Goal: Task Accomplishment & Management: Use online tool/utility

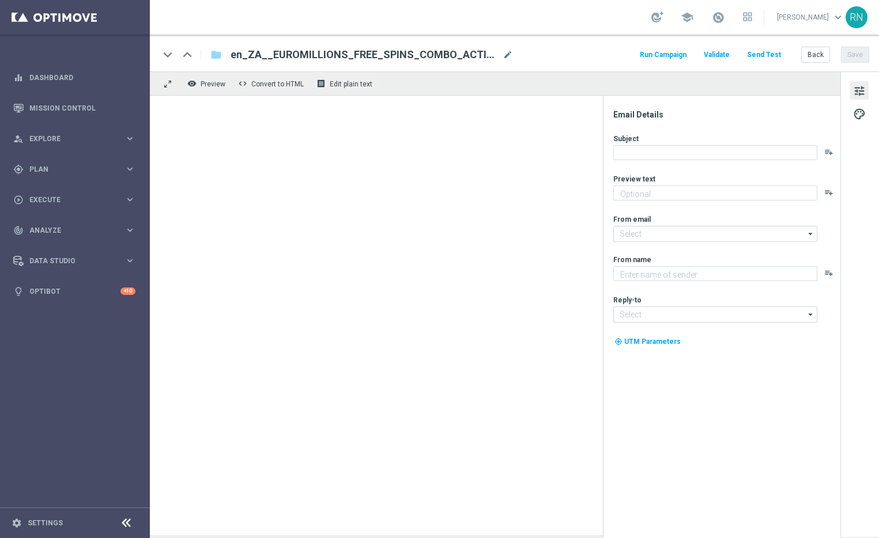
type textarea "And it comes with Bonus Spins..."
type textarea "Lottoland"
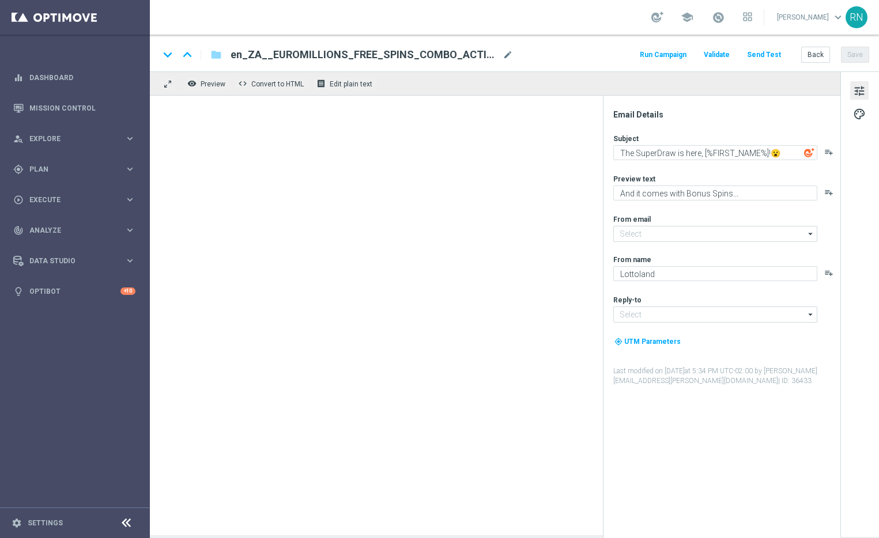
type input "[EMAIL_ADDRESS][DOMAIN_NAME]"
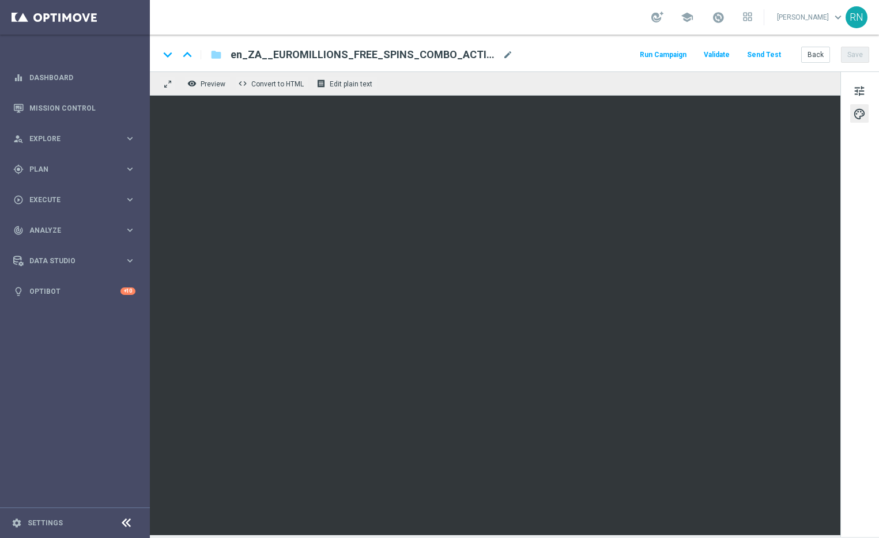
click at [773, 55] on button "Send Test" at bounding box center [763, 55] width 37 height 16
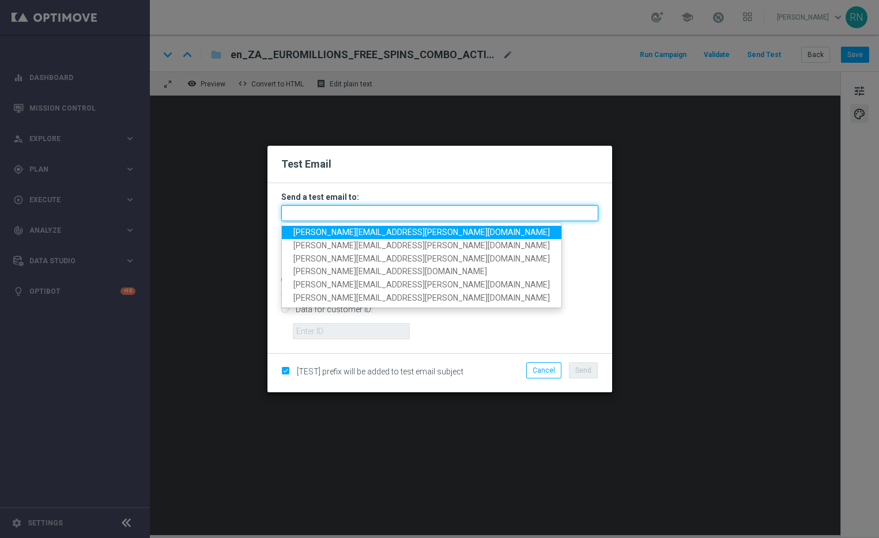
click at [334, 209] on input "text" at bounding box center [439, 213] width 317 height 16
paste input "ronny.niemann+za@lottoland.com"
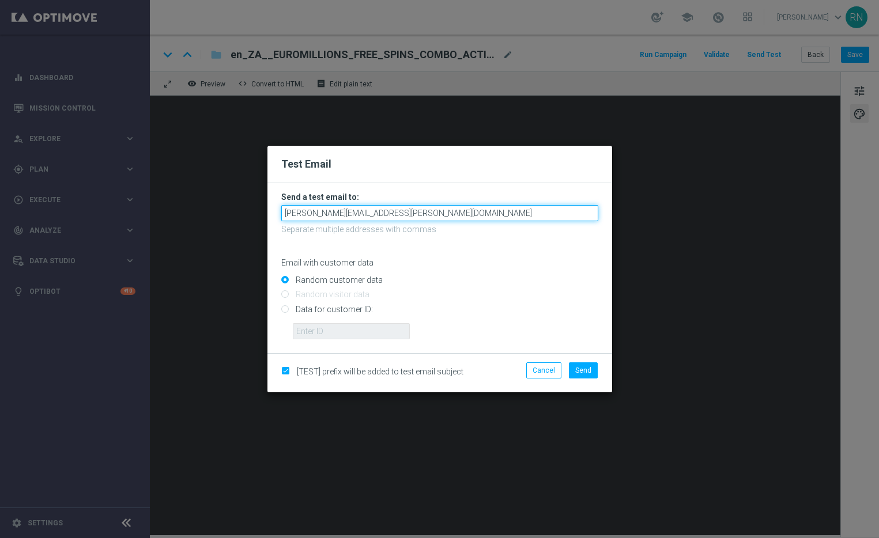
type input "ronny.niemann+za@lottoland.com"
click at [285, 308] on input "Data for customer ID:" at bounding box center [439, 314] width 317 height 16
radio input "true"
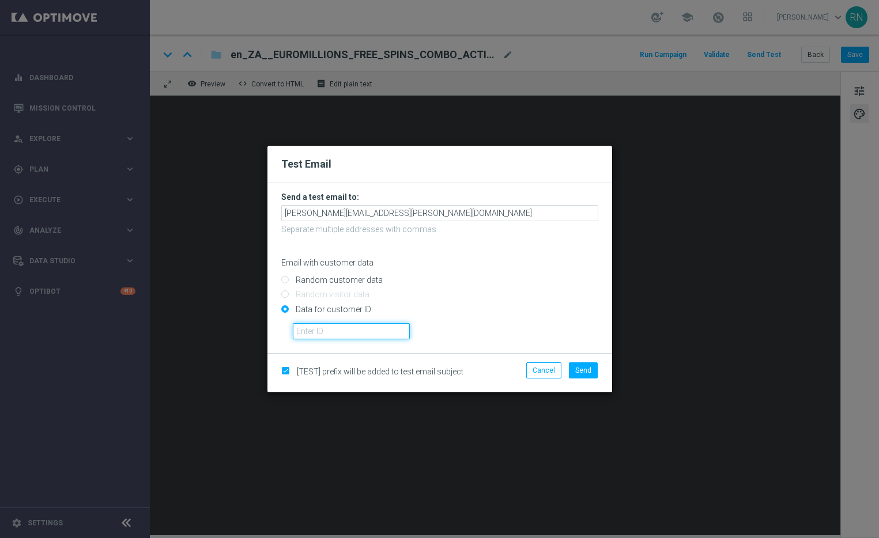
click at [353, 328] on input "text" at bounding box center [351, 331] width 117 height 16
paste input "224193488"
type input "224193488"
click at [584, 370] on span "Send" at bounding box center [583, 371] width 16 height 8
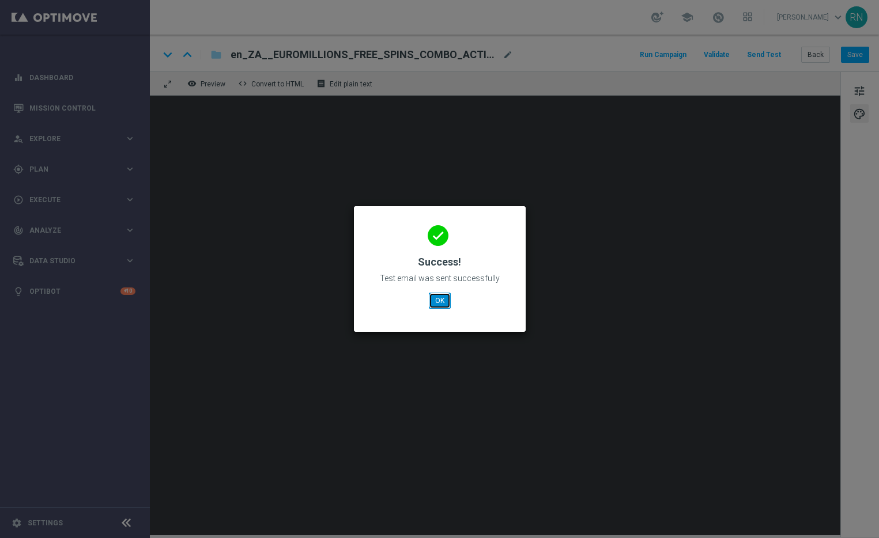
click at [437, 305] on button "OK" at bounding box center [440, 301] width 22 height 16
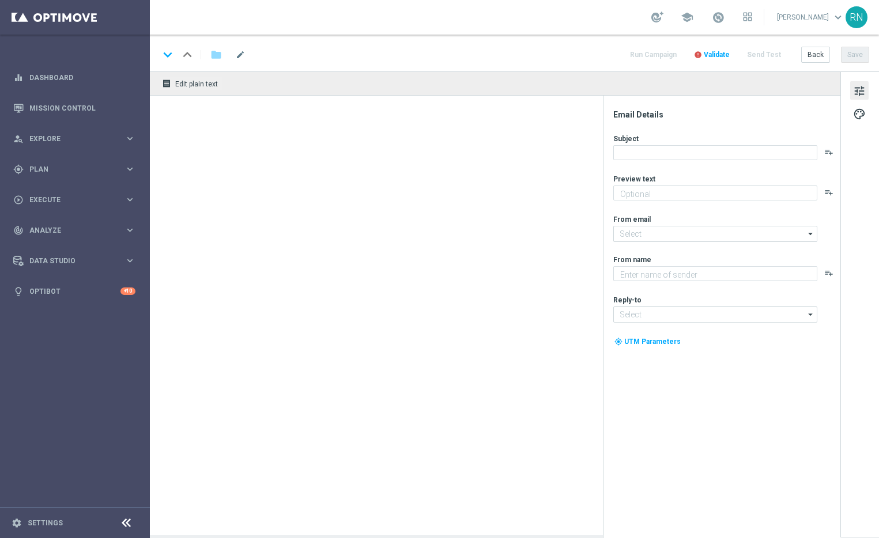
type textarea "And it comes with Bonus Spins. and Lotto Bonus.."
type textarea "Lottoland"
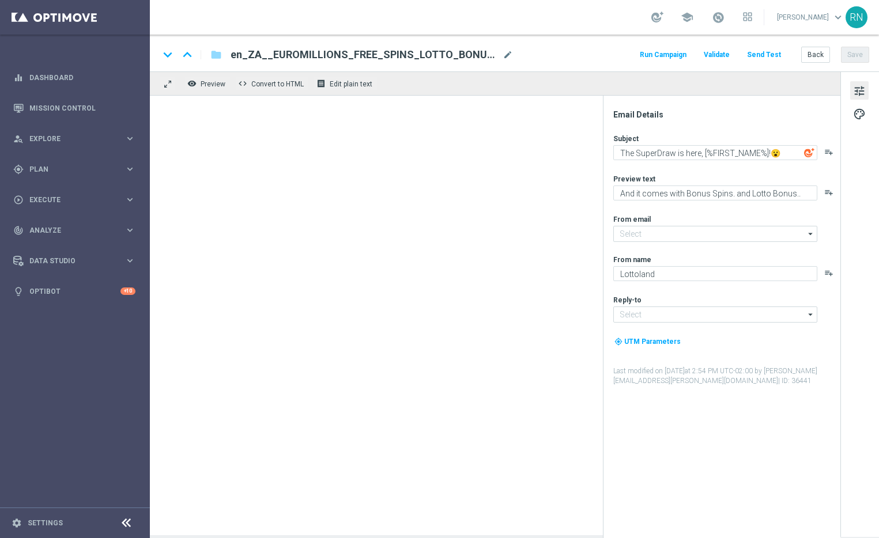
type input "[EMAIL_ADDRESS][DOMAIN_NAME]"
click at [628, 7] on div "school Ronny Niemann keyboard_arrow_down RN" at bounding box center [514, 17] width 729 height 35
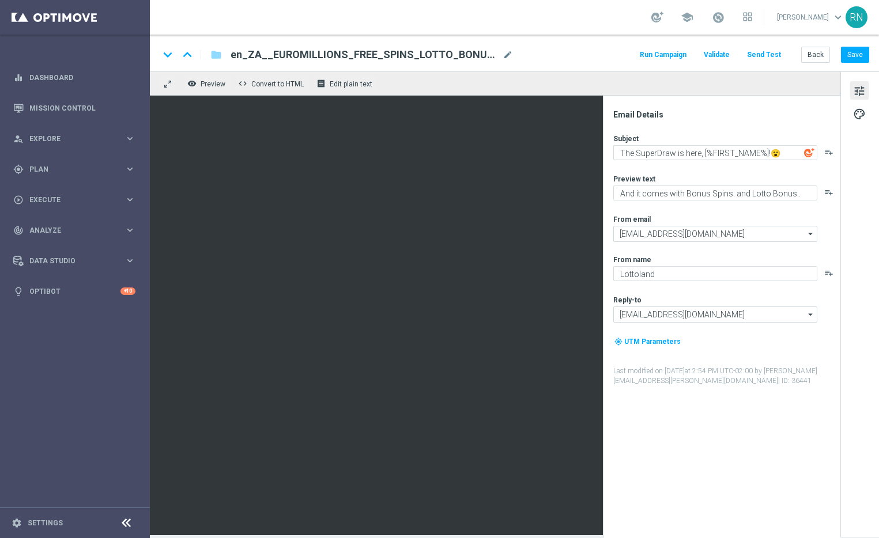
click at [476, 54] on span "en_ZA__EUROMILLIONS_FREE_SPINS_LOTTO_BONUS_COMBO_REACTIVATION_HIGH_VALUE__EMT_A…" at bounding box center [364, 55] width 267 height 14
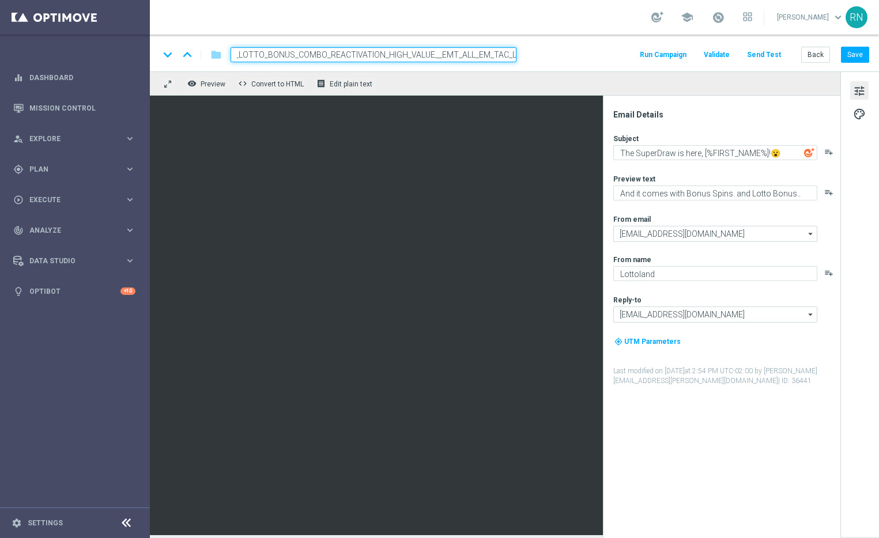
click at [476, 54] on input "en_ZA__EUROMILLIONS_FREE_SPINS_LOTTO_BONUS_COMBO_REACTIVATION_HIGH_VALUE__EMT_A…" at bounding box center [374, 54] width 286 height 15
click at [573, 40] on div "keyboard_arrow_down keyboard_arrow_up folder en_ZA__EUROMILLIONS_FREE_SPINS_LOT…" at bounding box center [514, 53] width 729 height 37
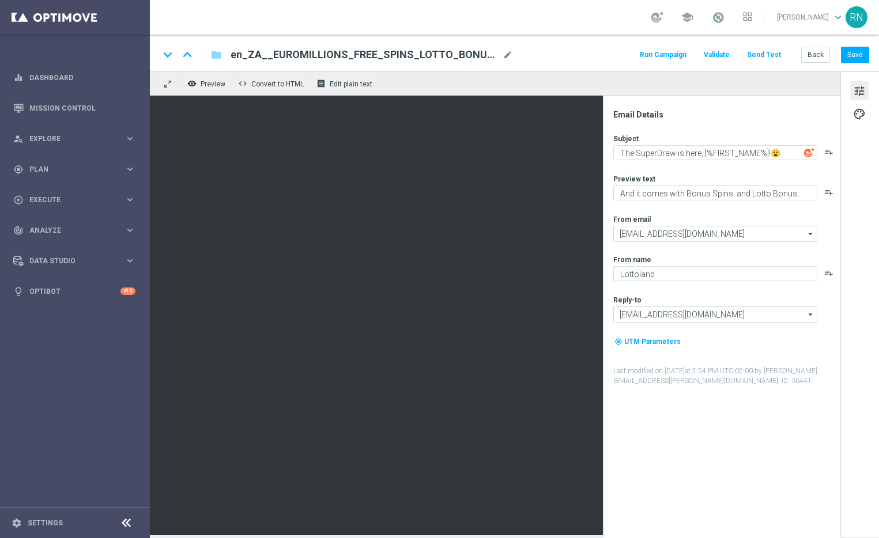
click at [766, 55] on button "Send Test" at bounding box center [763, 55] width 37 height 16
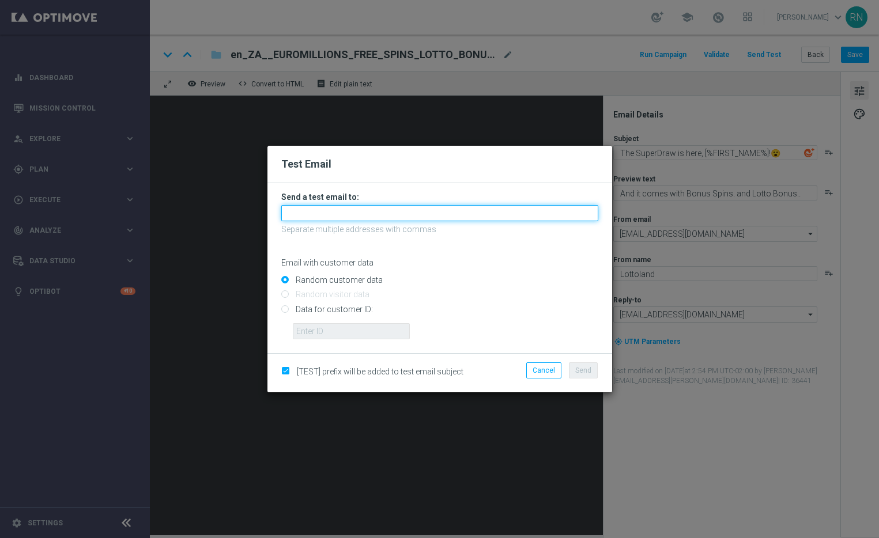
click at [352, 214] on input "text" at bounding box center [439, 213] width 317 height 16
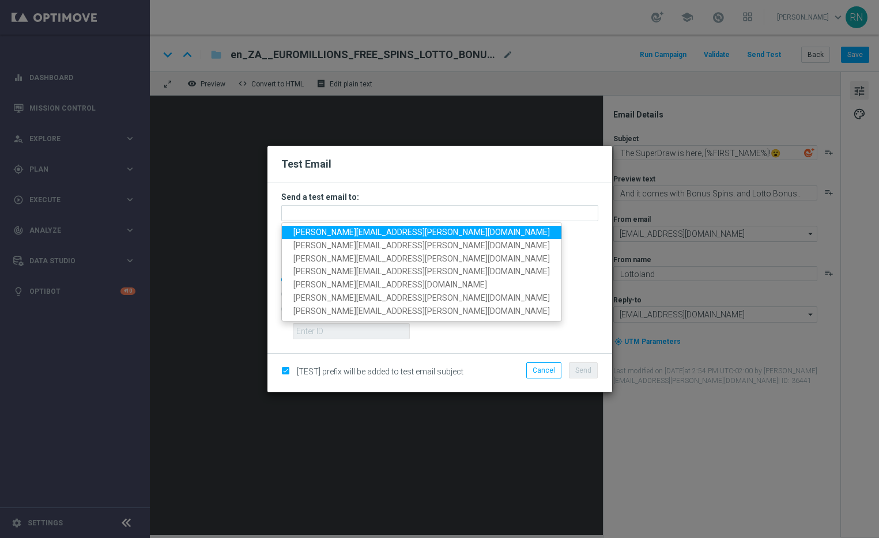
click at [351, 231] on span "ronny.niemann+za@lottoland.com" at bounding box center [421, 232] width 256 height 9
type input "[PERSON_NAME][EMAIL_ADDRESS][PERSON_NAME][DOMAIN_NAME]"
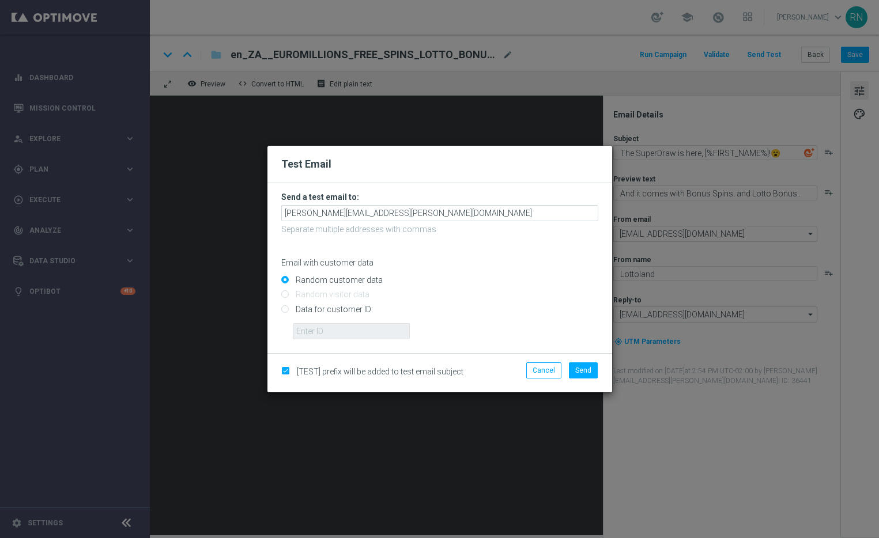
click at [327, 308] on input "Data for customer ID:" at bounding box center [439, 314] width 317 height 16
radio input "true"
click at [370, 328] on input "text" at bounding box center [351, 331] width 117 height 16
paste input "224193488"
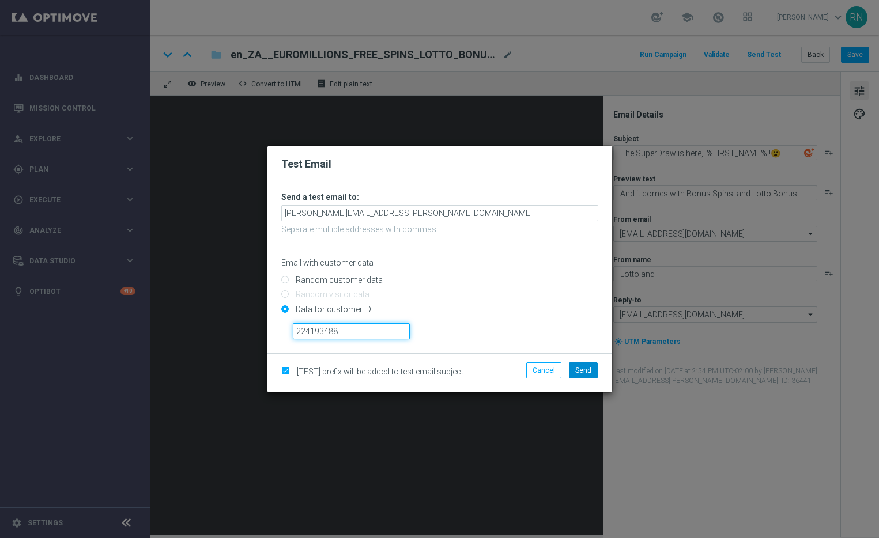
type input "224193488"
click at [581, 372] on span "Send" at bounding box center [583, 371] width 16 height 8
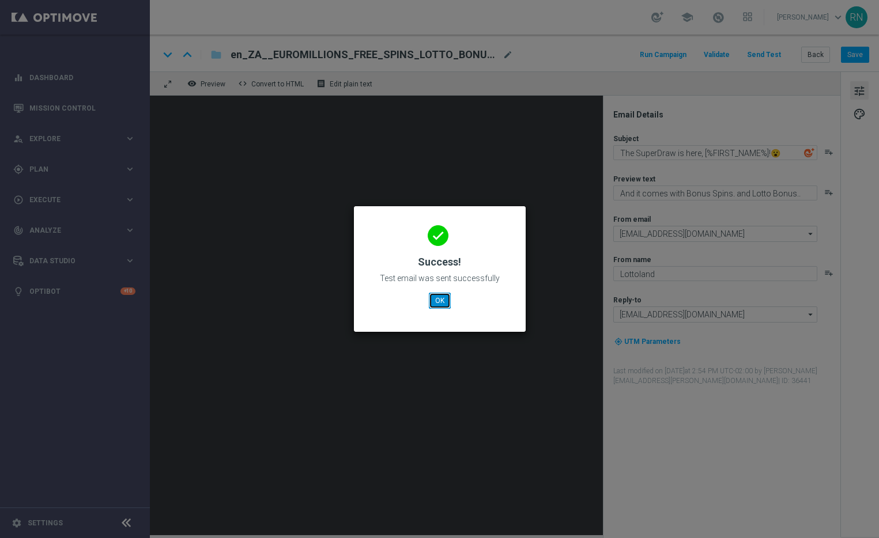
click at [434, 297] on button "OK" at bounding box center [440, 301] width 22 height 16
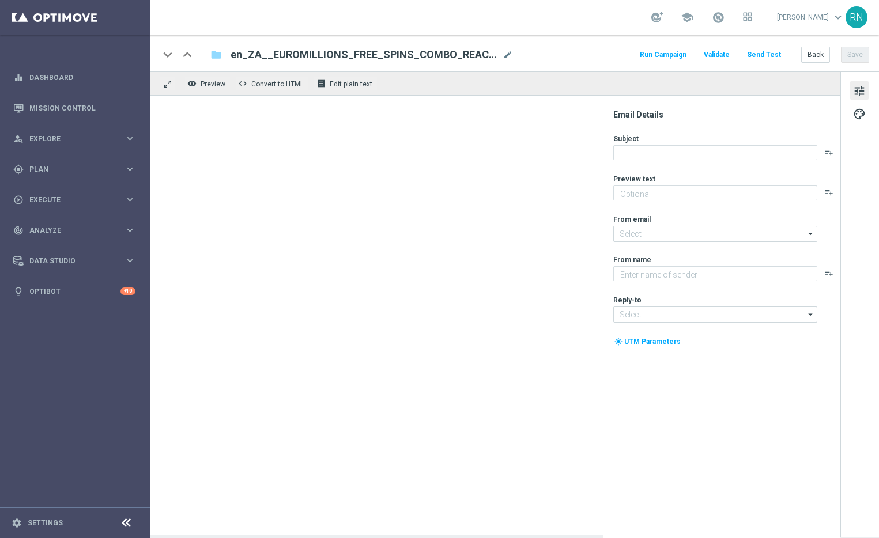
type textarea "And it comes with Bonus Spins. and Lotto Bonus.."
type textarea "Lottoland"
type input "[EMAIL_ADDRESS][DOMAIN_NAME]"
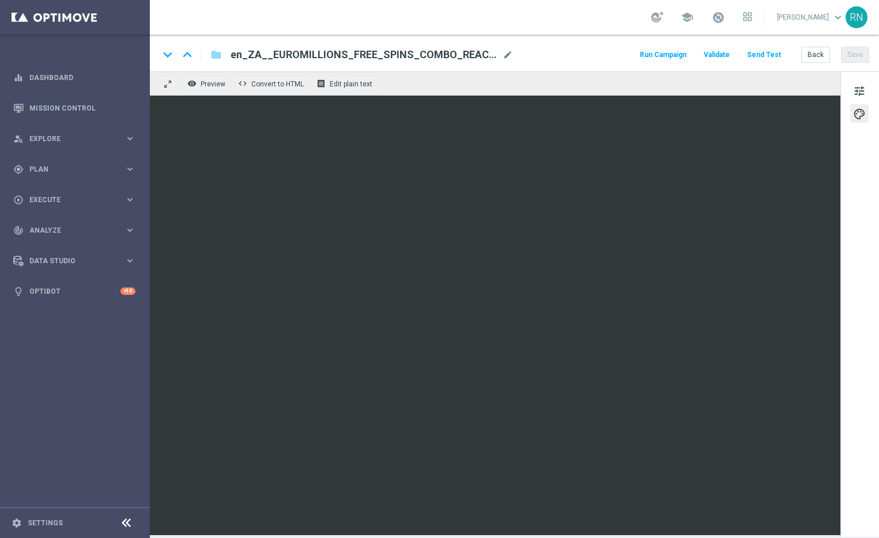
click at [769, 56] on button "Send Test" at bounding box center [763, 55] width 37 height 16
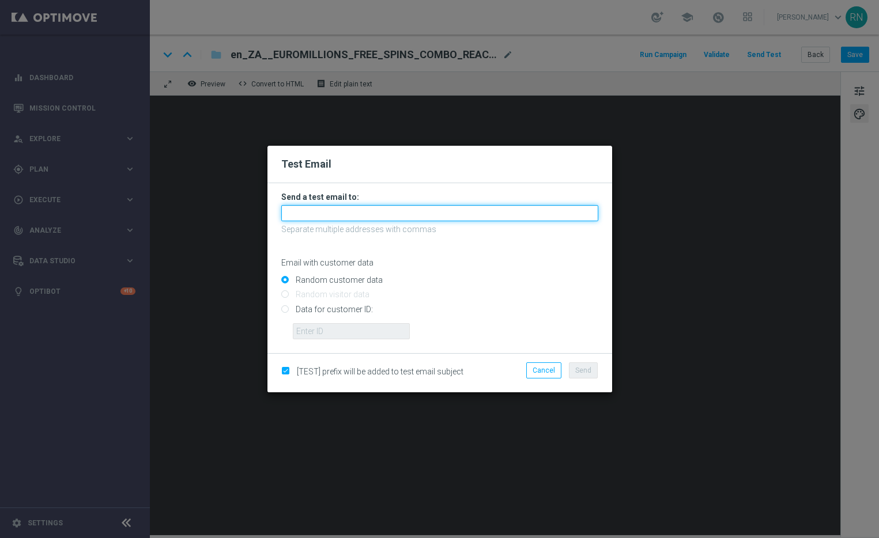
click at [345, 211] on input "text" at bounding box center [439, 213] width 317 height 16
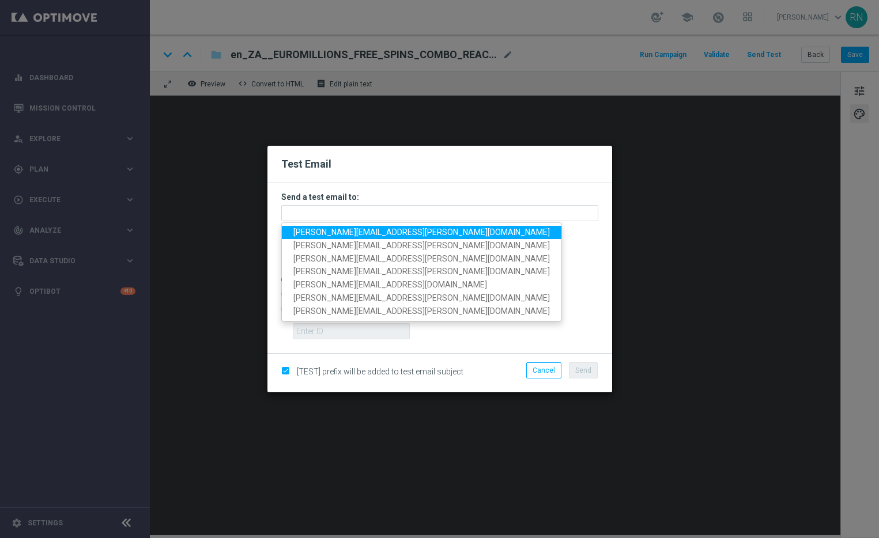
click at [354, 229] on span "ronny.niemann+za@lottoland.com" at bounding box center [421, 232] width 256 height 9
type input "ronny.niemann+za@lottoland.com"
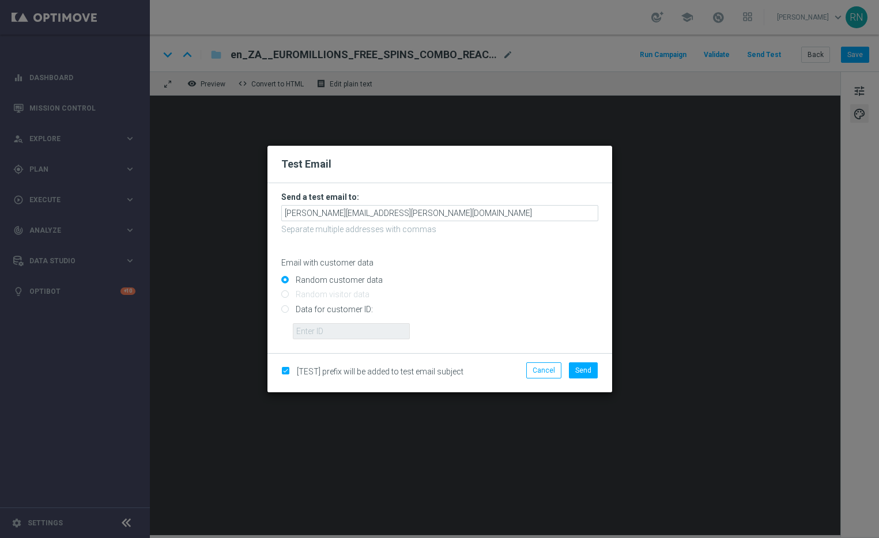
click at [315, 310] on input "Data for customer ID:" at bounding box center [439, 314] width 317 height 16
radio input "true"
click at [350, 330] on input "text" at bounding box center [351, 331] width 117 height 16
paste input "224193488"
type input "224193488"
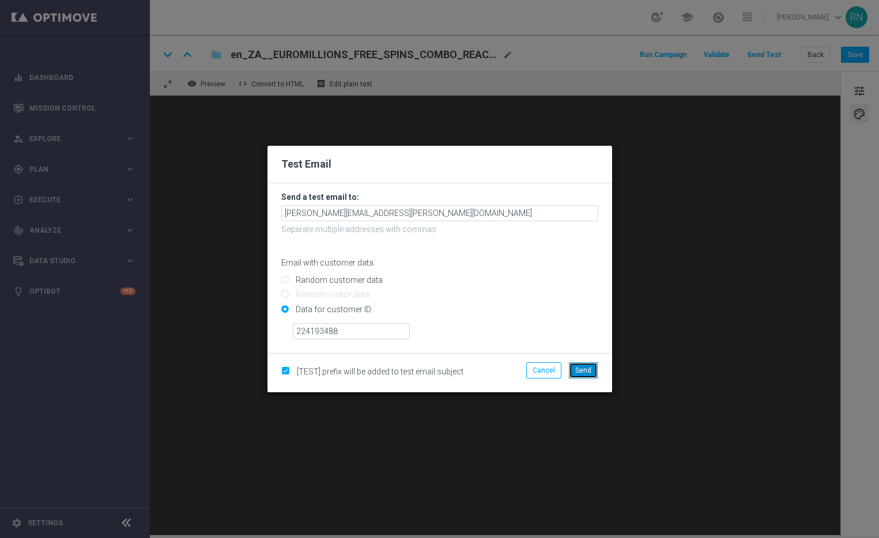
click at [583, 371] on span "Send" at bounding box center [583, 371] width 16 height 8
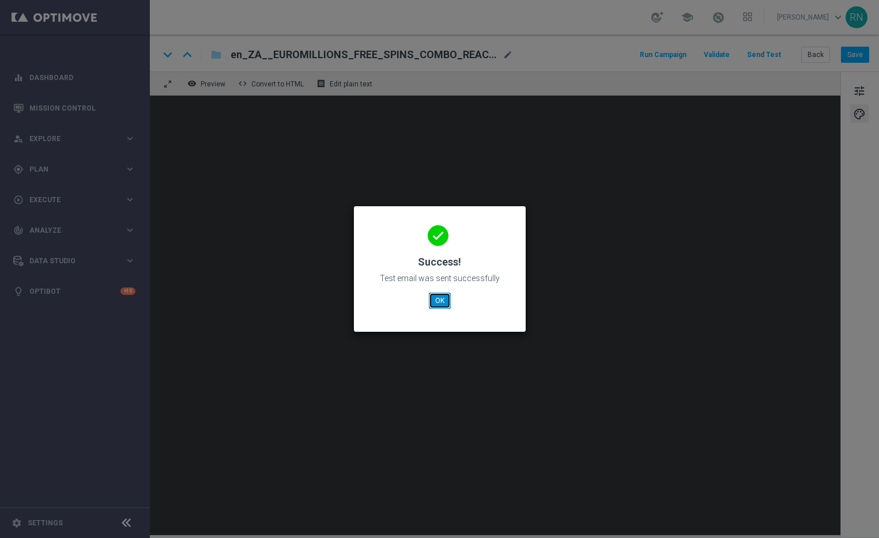
click at [447, 297] on button "OK" at bounding box center [440, 301] width 22 height 16
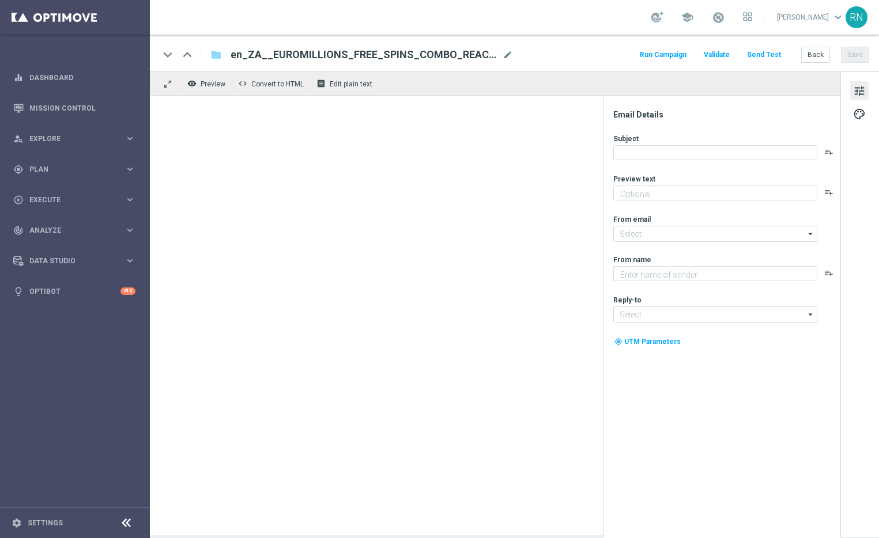
type textarea "And it comes with Bonus Spins. and Lotto Bonus.."
type textarea "Lottoland"
type input "[EMAIL_ADDRESS][DOMAIN_NAME]"
click at [571, 19] on div "school [PERSON_NAME] keyboard_arrow_down RN" at bounding box center [514, 17] width 729 height 35
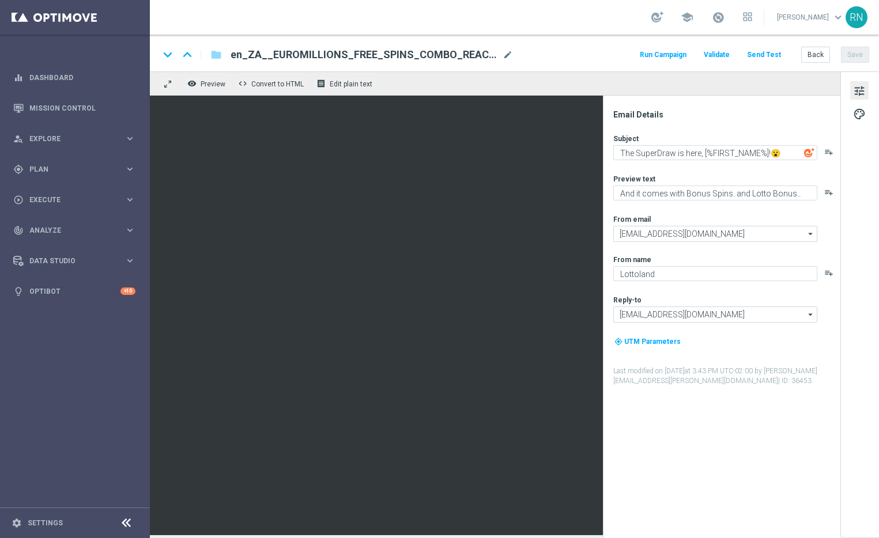
click at [767, 57] on button "Send Test" at bounding box center [763, 55] width 37 height 16
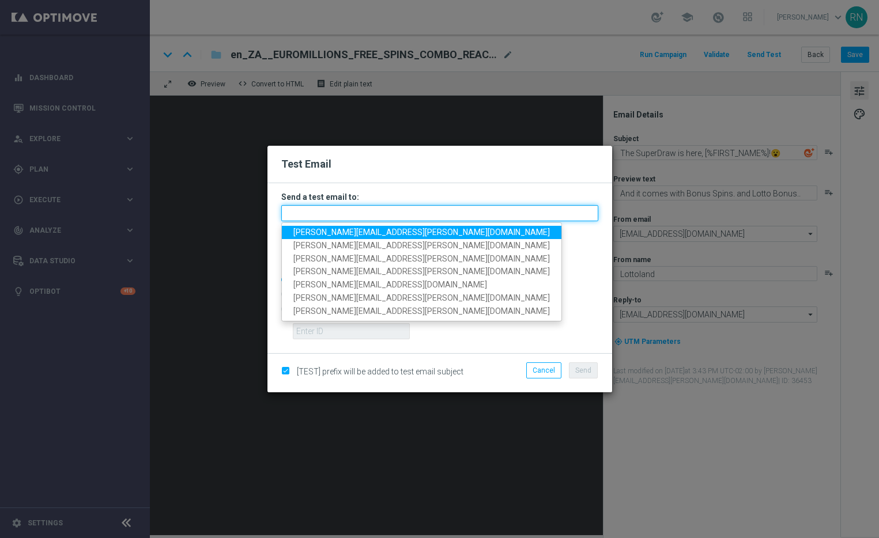
click at [319, 215] on input "text" at bounding box center [439, 213] width 317 height 16
click at [349, 235] on span "[PERSON_NAME][EMAIL_ADDRESS][PERSON_NAME][DOMAIN_NAME]" at bounding box center [421, 232] width 256 height 9
type input "[PERSON_NAME][EMAIL_ADDRESS][PERSON_NAME][DOMAIN_NAME]"
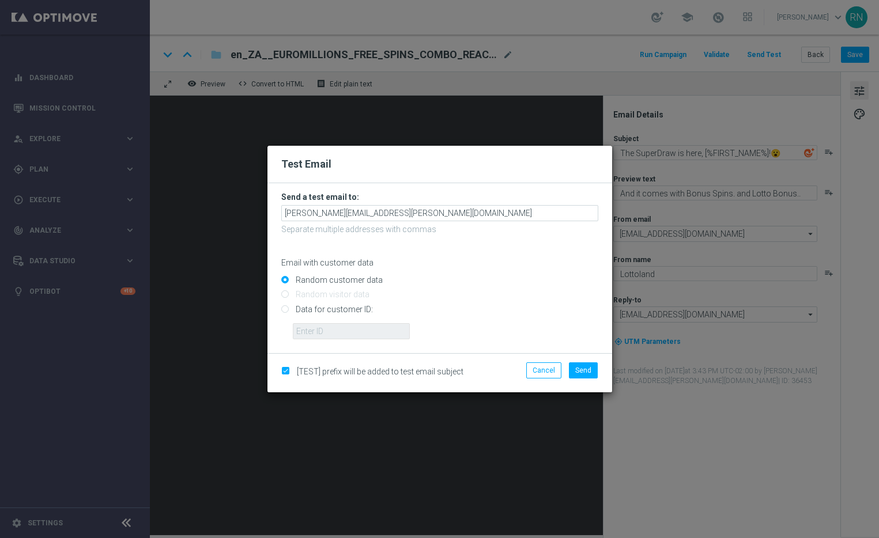
click at [320, 306] on input "Data for customer ID:" at bounding box center [439, 314] width 317 height 16
radio input "true"
click at [367, 328] on input "text" at bounding box center [351, 331] width 117 height 16
paste input "224193488"
type input "224193488"
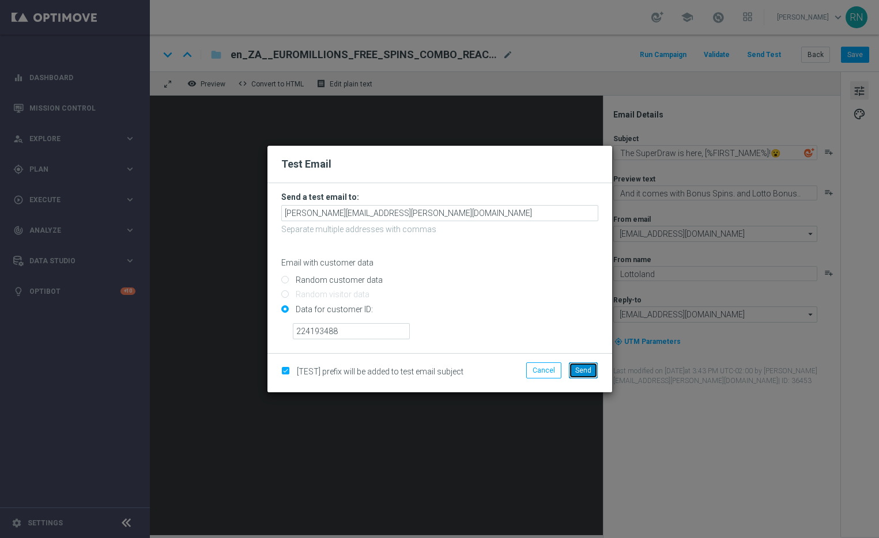
click at [590, 372] on span "Send" at bounding box center [583, 371] width 16 height 8
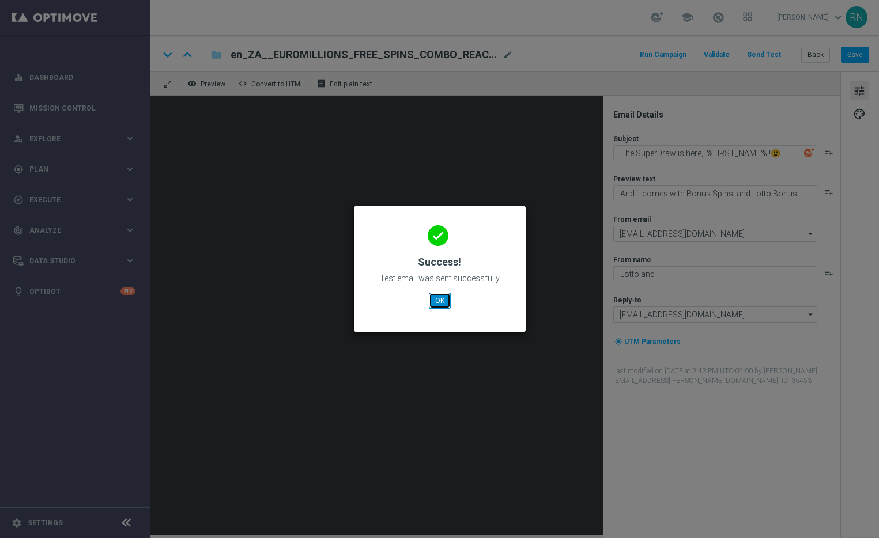
click at [442, 302] on button "OK" at bounding box center [440, 301] width 22 height 16
